Goal: Task Accomplishment & Management: Manage account settings

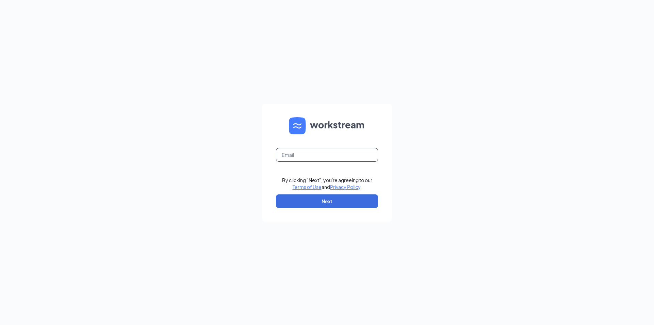
click at [293, 154] on input "text" at bounding box center [327, 155] width 102 height 14
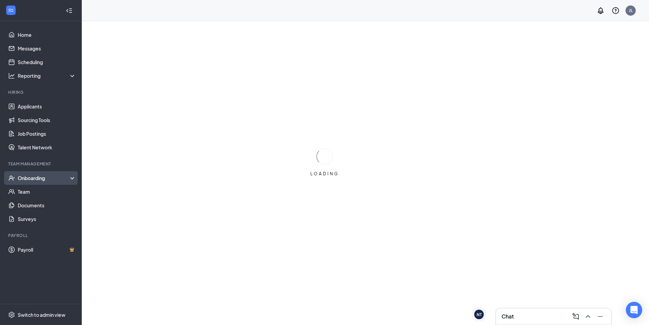
click at [35, 180] on div "Onboarding" at bounding box center [44, 177] width 52 height 7
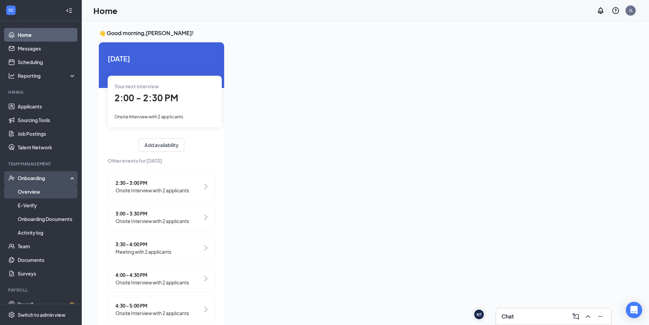
click at [31, 193] on link "Overview" at bounding box center [47, 192] width 58 height 14
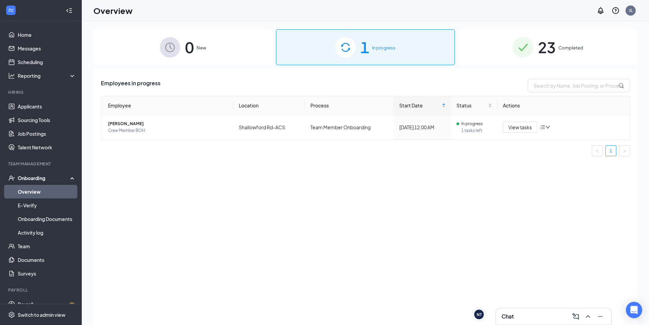
click at [384, 59] on div "1 In progress" at bounding box center [365, 47] width 179 height 36
click at [528, 50] on img at bounding box center [523, 47] width 20 height 20
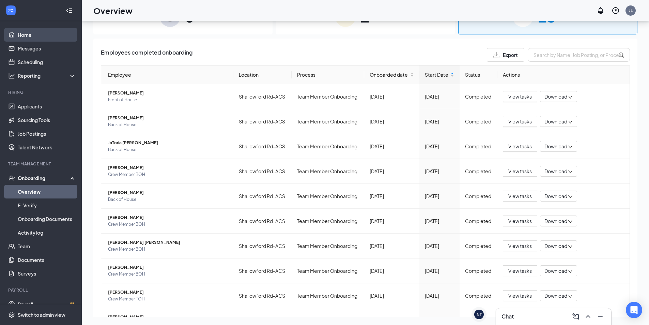
click at [22, 38] on link "Home" at bounding box center [47, 35] width 58 height 14
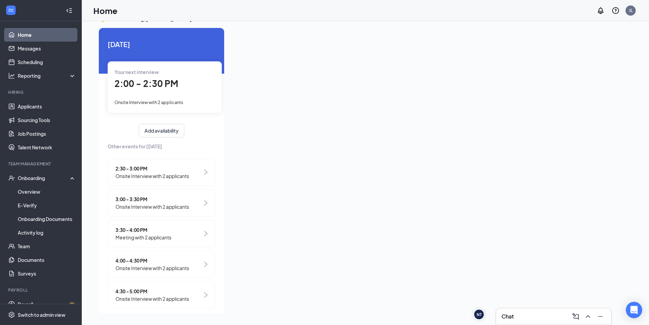
scroll to position [10, 0]
